Goal: Transaction & Acquisition: Purchase product/service

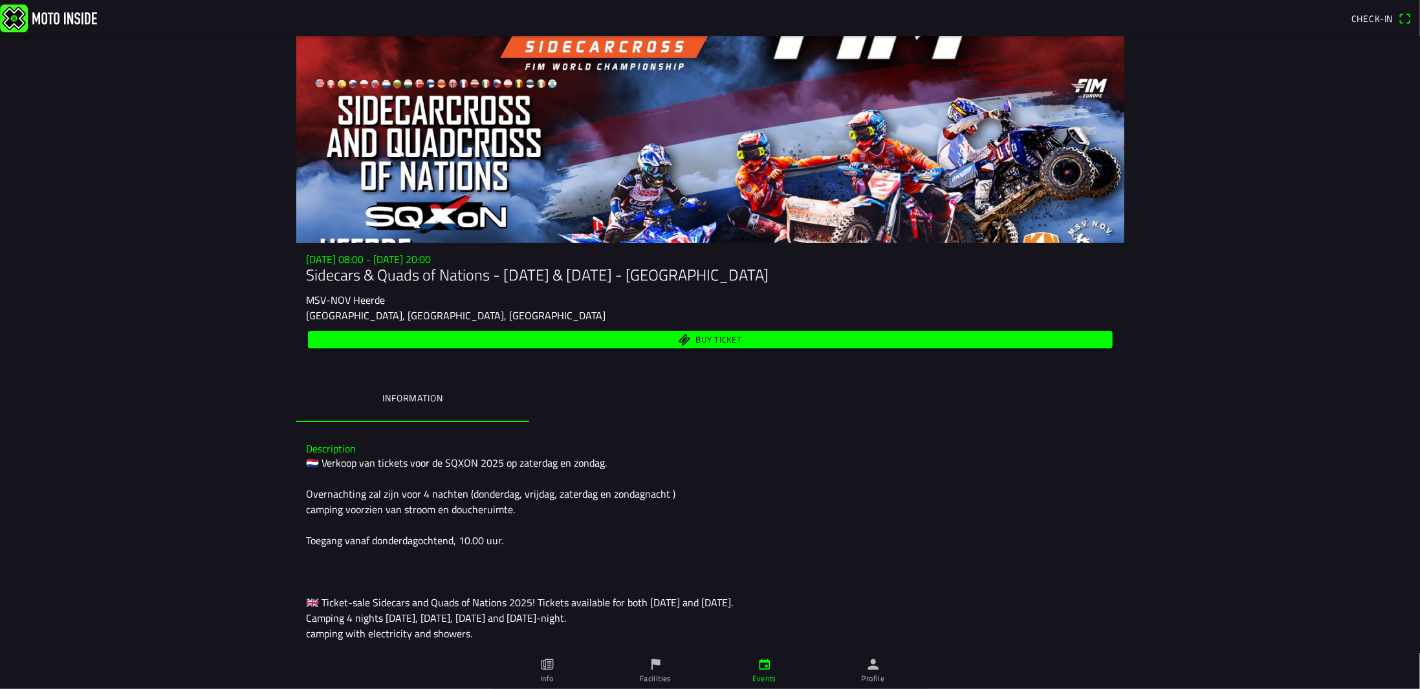
click at [704, 338] on span "Buy ticket" at bounding box center [718, 340] width 47 height 8
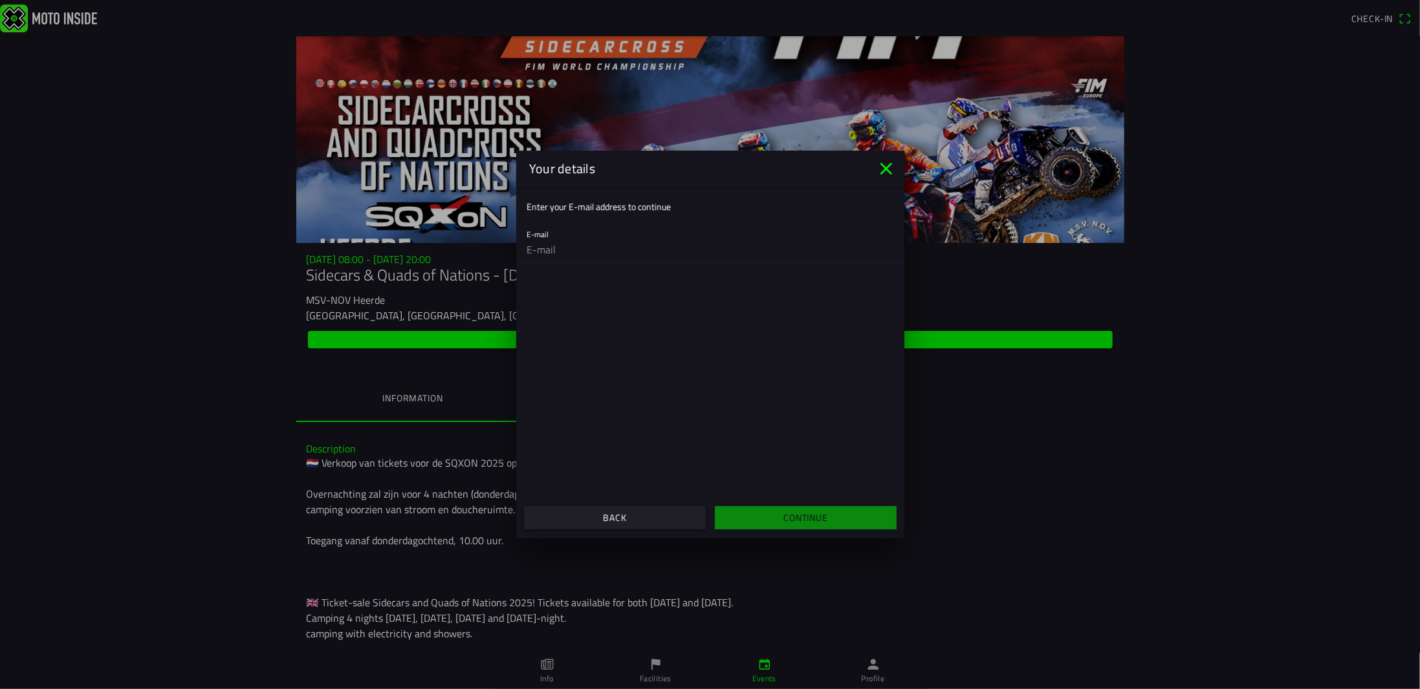
click at [565, 242] on input "email" at bounding box center [710, 250] width 367 height 26
type input "[EMAIL_ADDRESS][DOMAIN_NAME]"
click at [0, 0] on slot "Continue" at bounding box center [0, 0] width 0 height 0
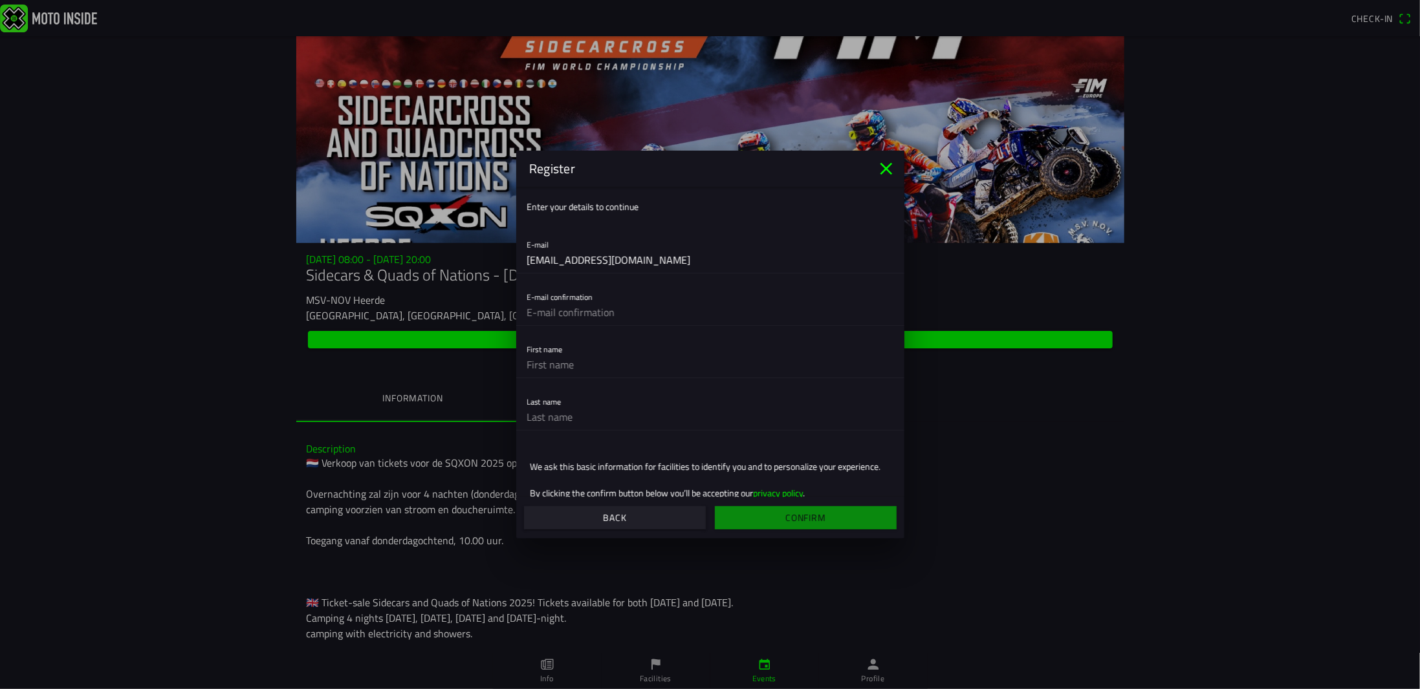
scroll to position [26, 0]
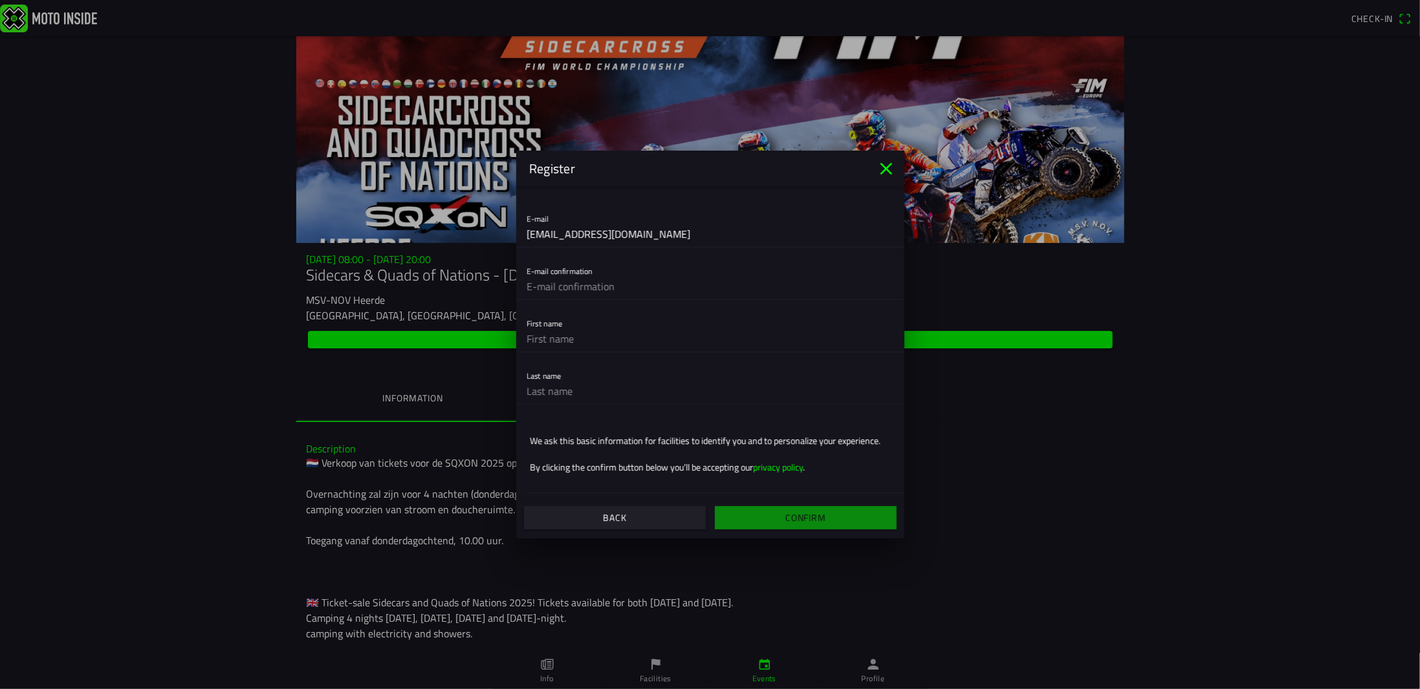
click at [635, 277] on input "text" at bounding box center [710, 287] width 367 height 26
type input "[EMAIL_ADDRESS][DOMAIN_NAME]"
type input "[PERSON_NAME]"
type input "Hesselink"
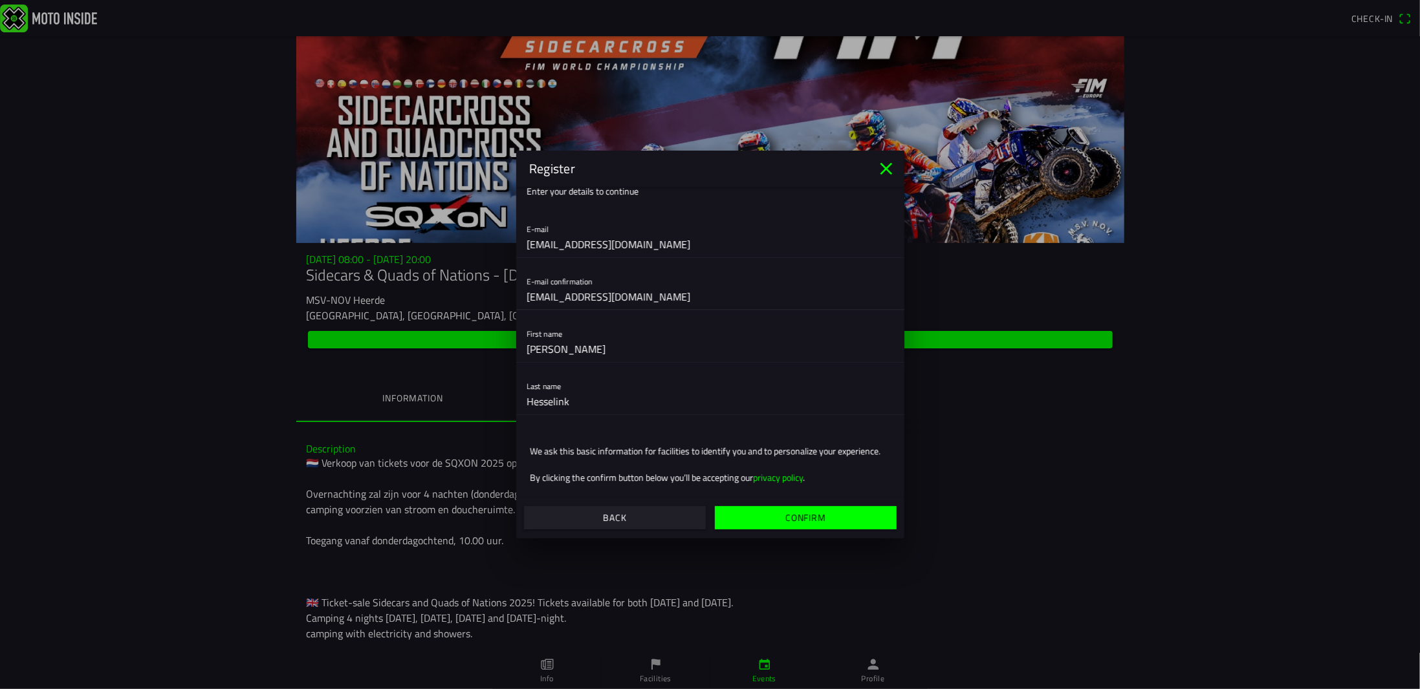
scroll to position [0, 0]
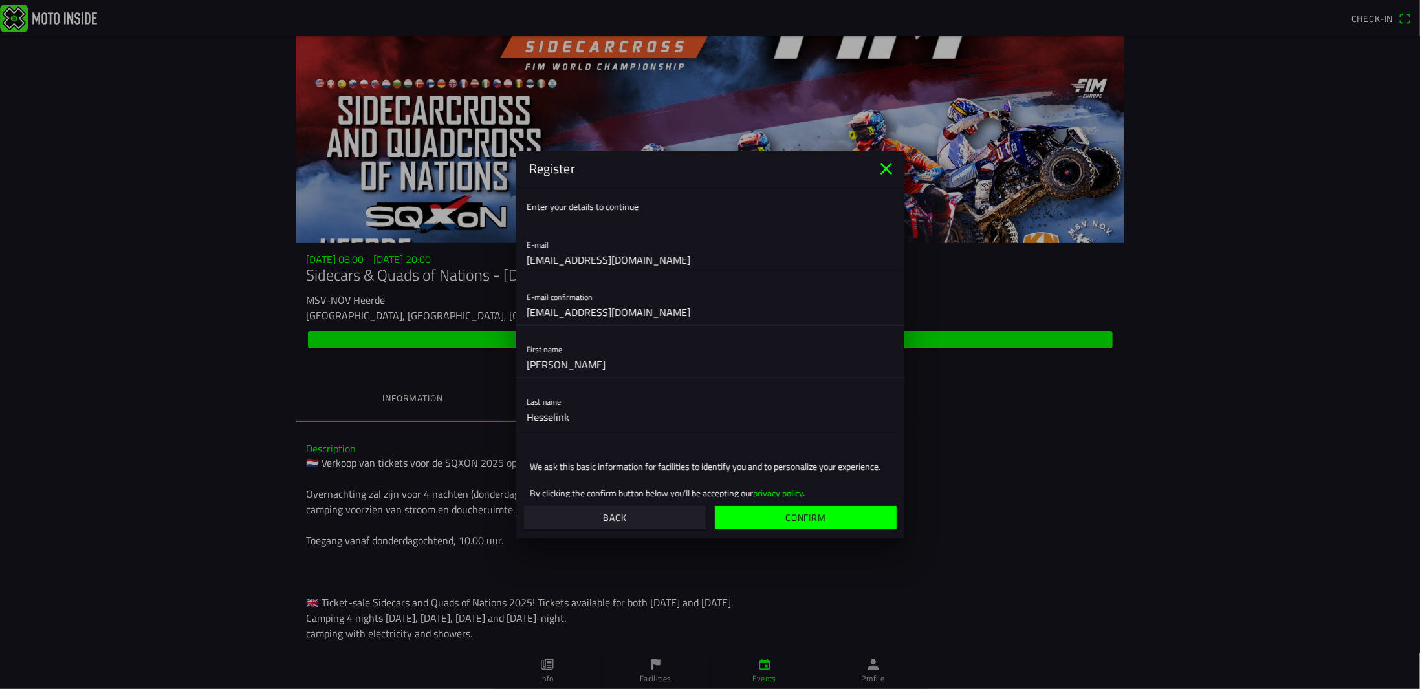
click at [765, 518] on span "Confirm" at bounding box center [805, 517] width 162 height 23
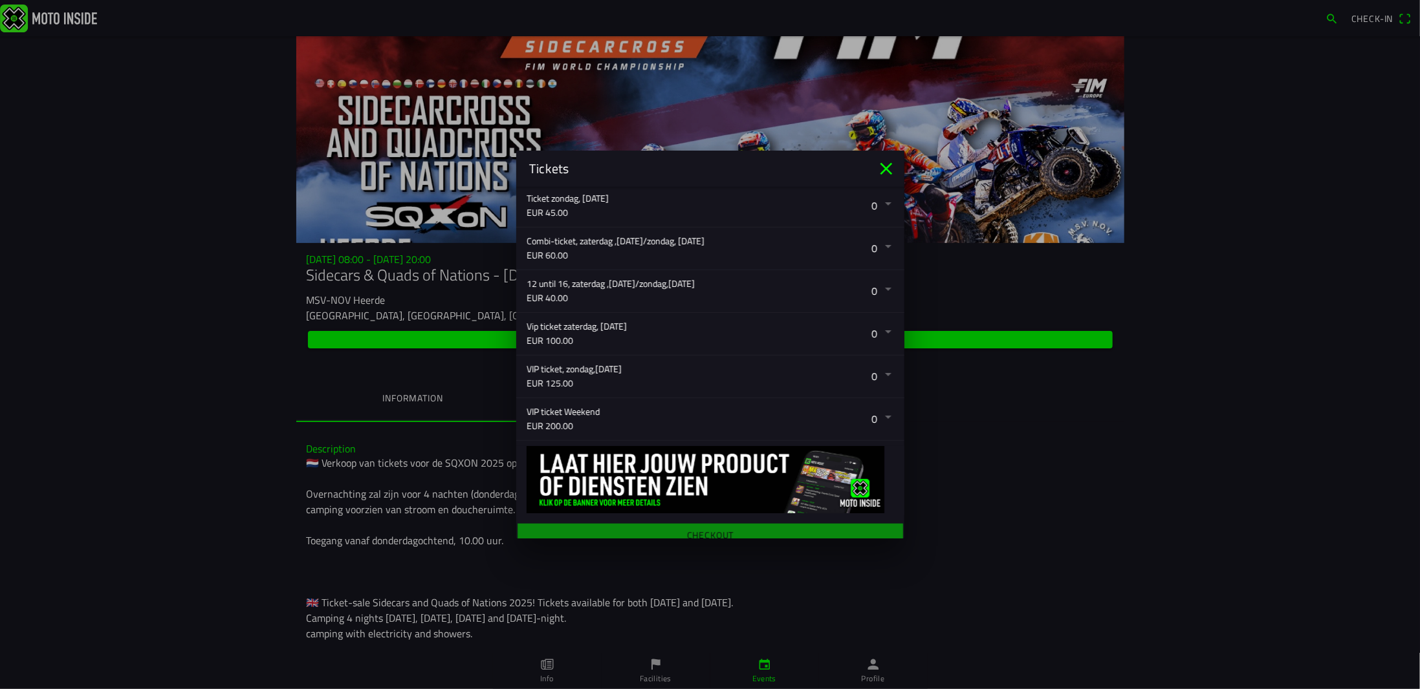
scroll to position [336, 0]
